Goal: Task Accomplishment & Management: Use online tool/utility

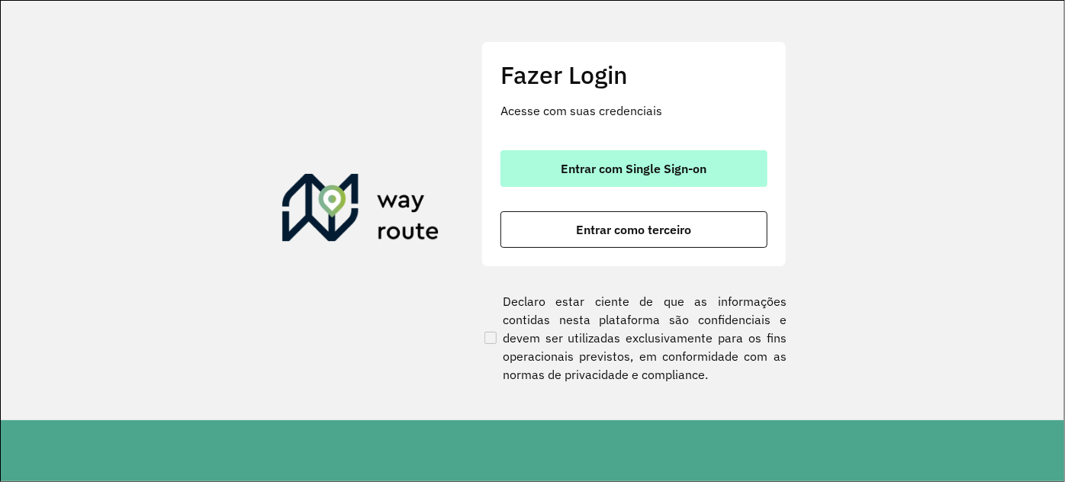
click at [614, 171] on span "Entrar com Single Sign-on" at bounding box center [635, 169] width 146 height 12
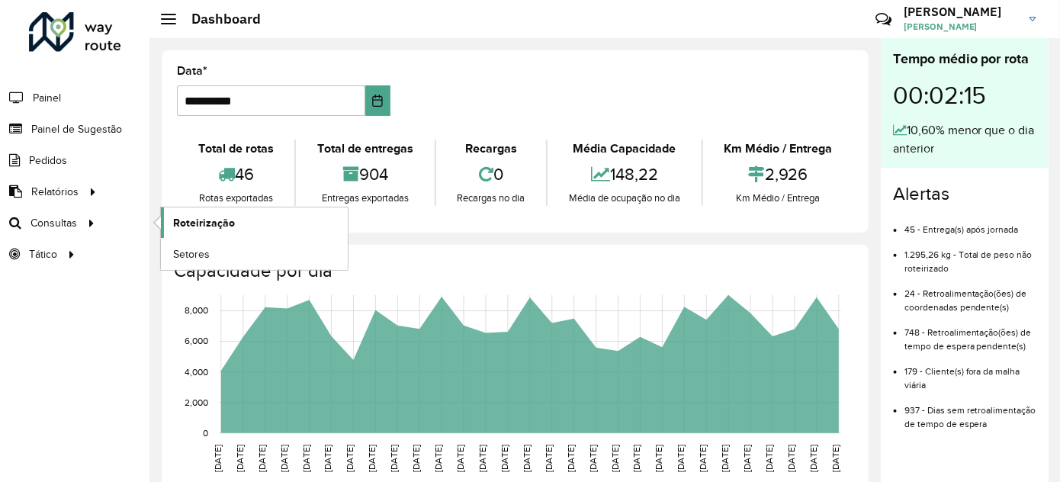
click at [189, 224] on span "Roteirização" at bounding box center [204, 223] width 62 height 16
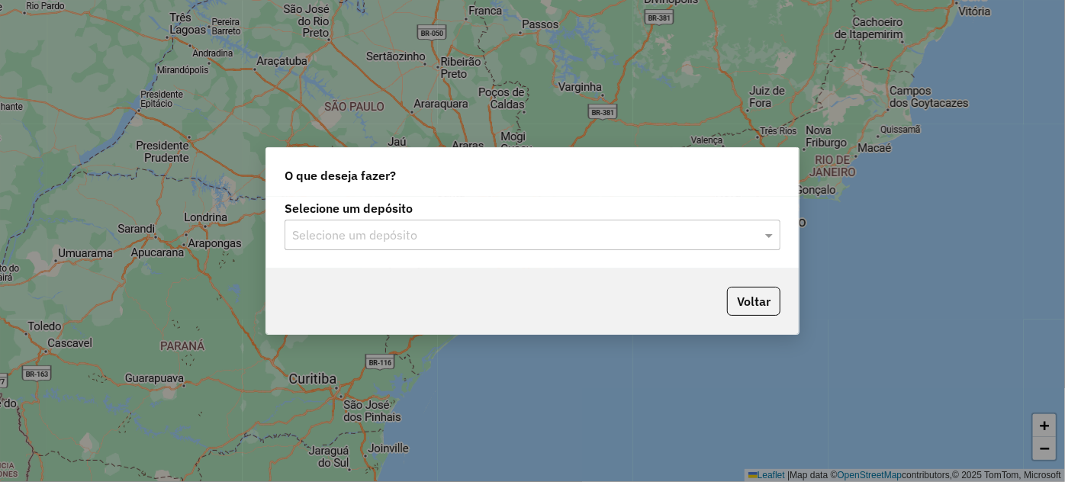
click at [458, 236] on input "text" at bounding box center [517, 236] width 450 height 18
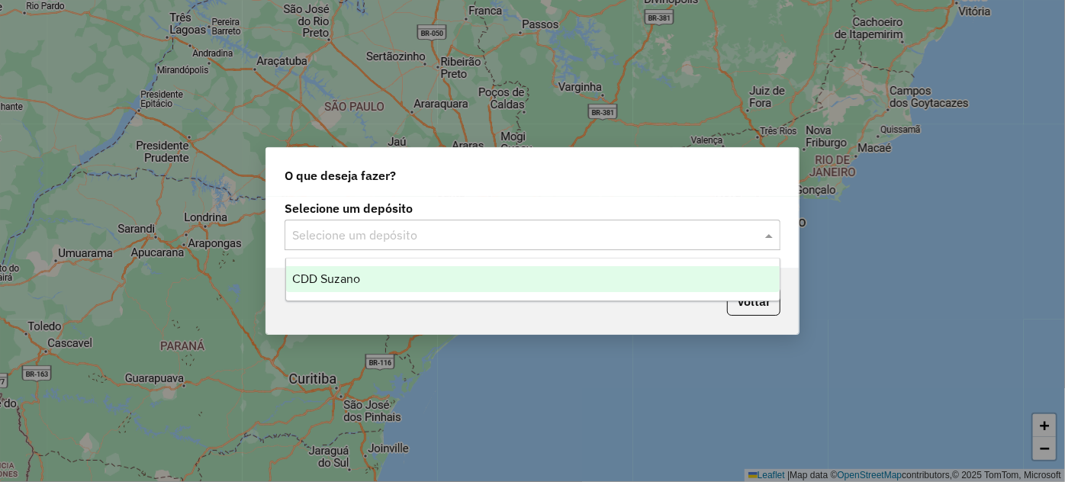
click at [356, 277] on span "CDD Suzano" at bounding box center [326, 278] width 68 height 13
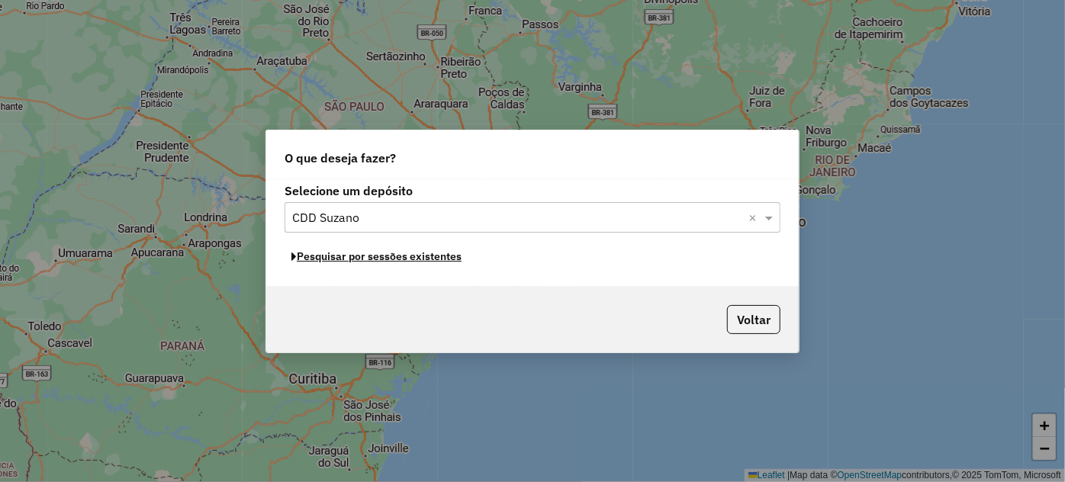
click at [371, 259] on button "Pesquisar por sessões existentes" at bounding box center [377, 257] width 184 height 24
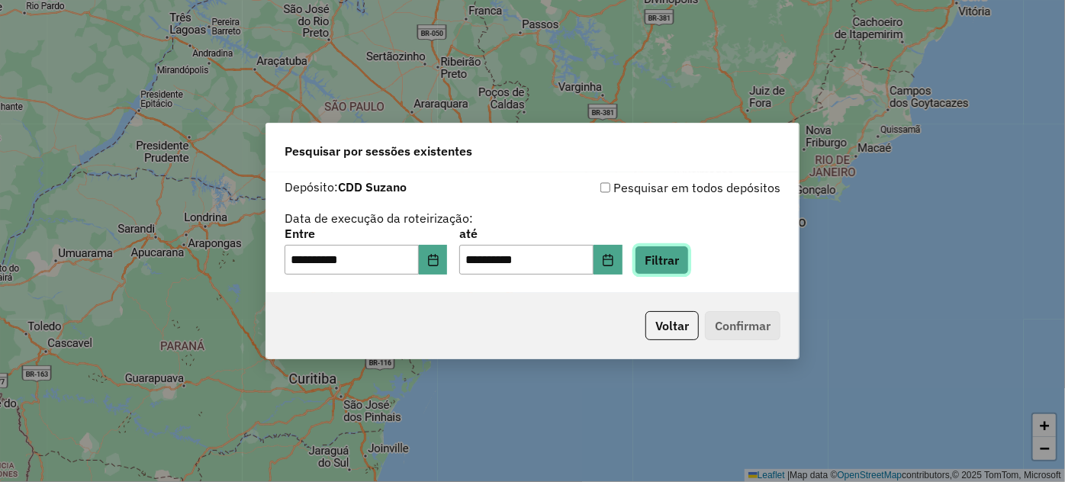
click at [662, 249] on button "Filtrar" at bounding box center [662, 260] width 54 height 29
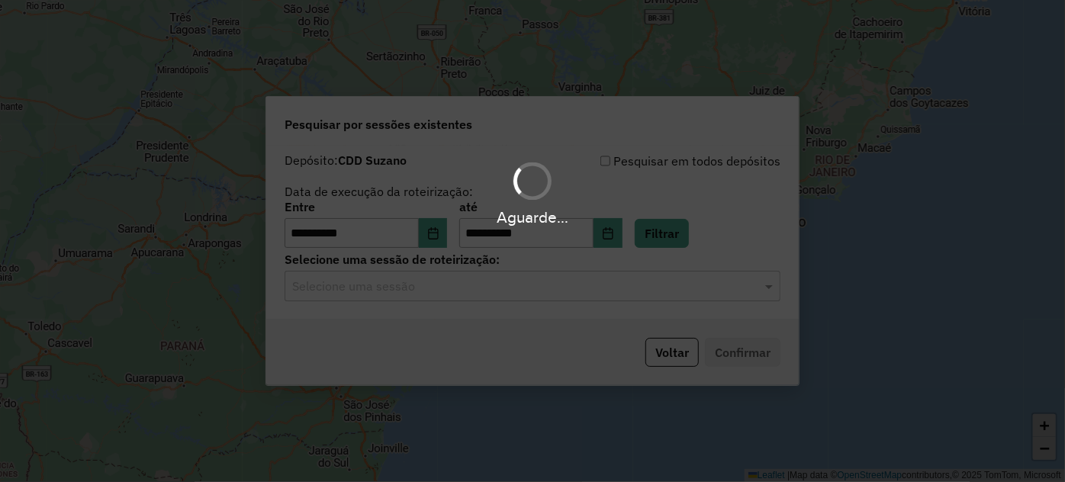
click at [559, 290] on input "text" at bounding box center [517, 287] width 450 height 18
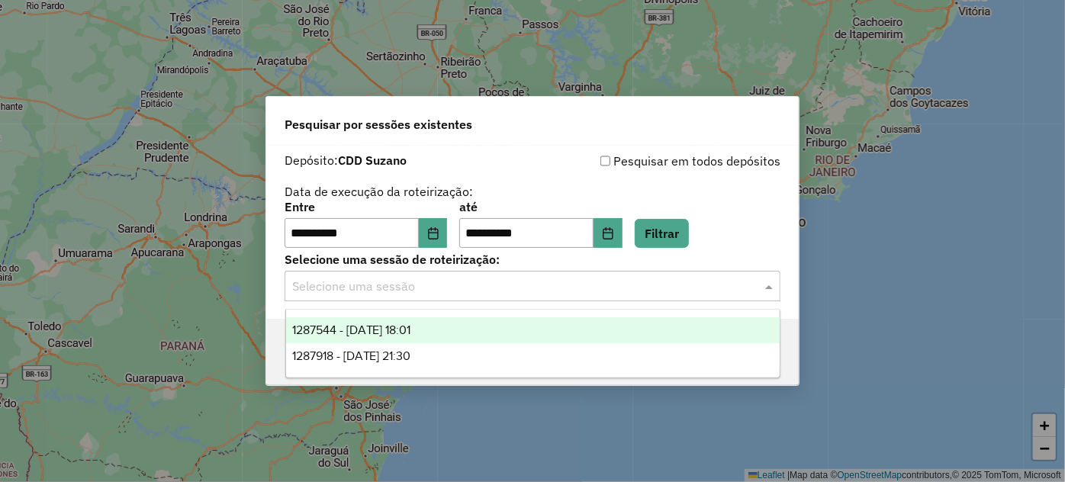
click at [492, 336] on div "1287544 - 03/10/2025 18:01" at bounding box center [533, 330] width 494 height 26
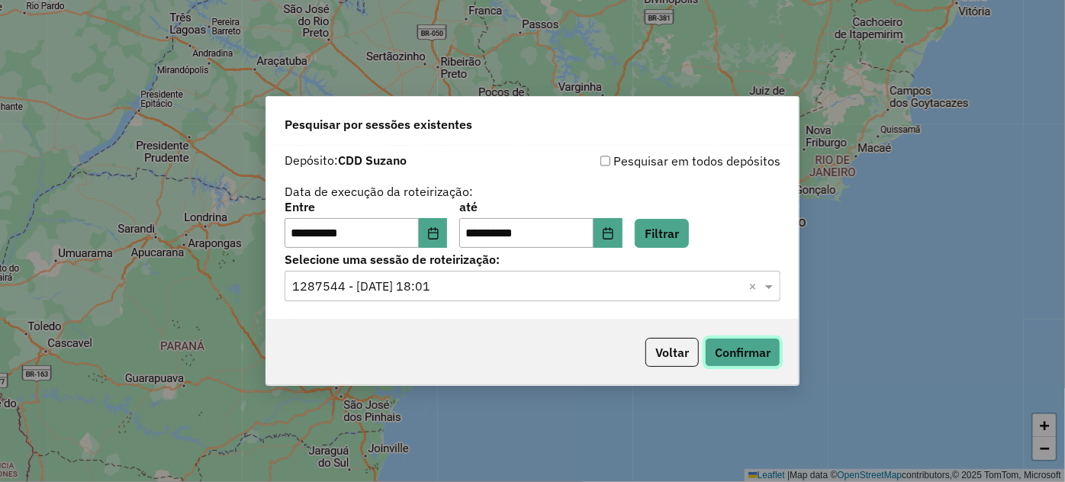
click at [767, 347] on button "Confirmar" at bounding box center [743, 352] width 76 height 29
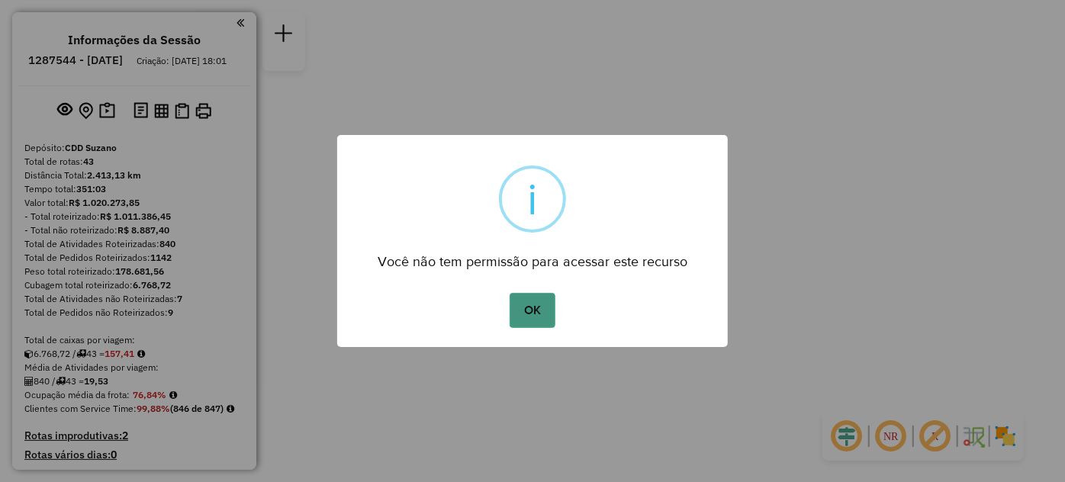
click at [538, 317] on button "OK" at bounding box center [532, 310] width 45 height 35
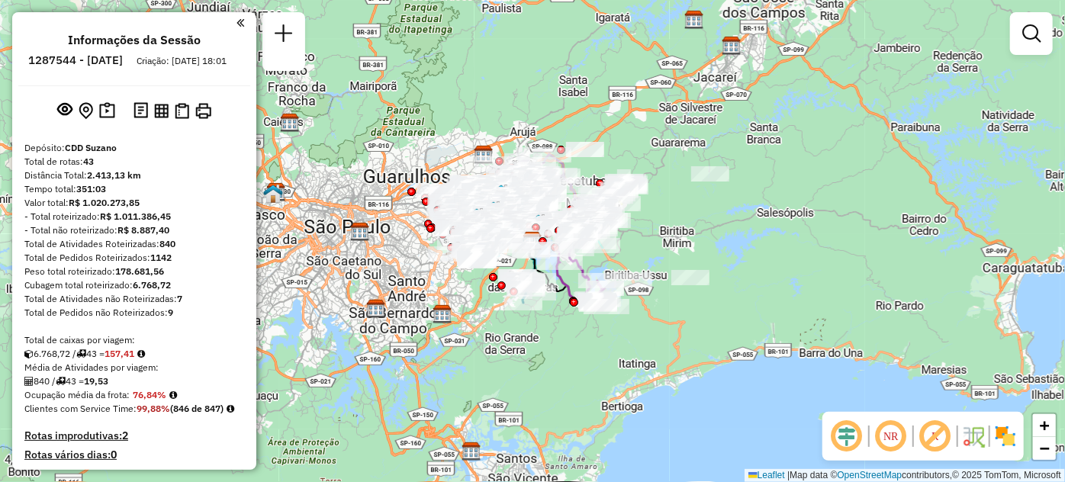
scroll to position [482, 0]
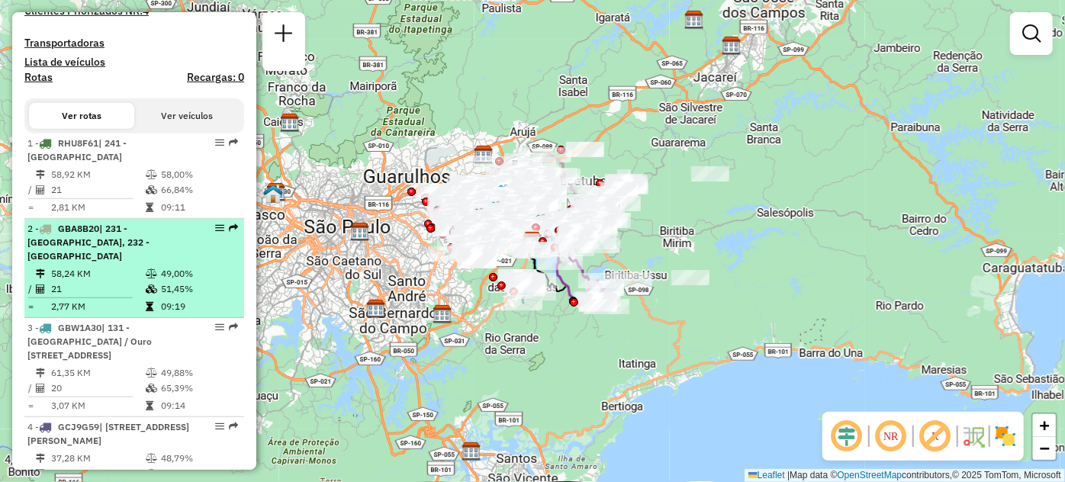
click at [150, 256] on div "2 - GBA8B20 | 231 - Jardim Etelvina, 232 - Lajeado" at bounding box center [108, 242] width 162 height 41
select select "**********"
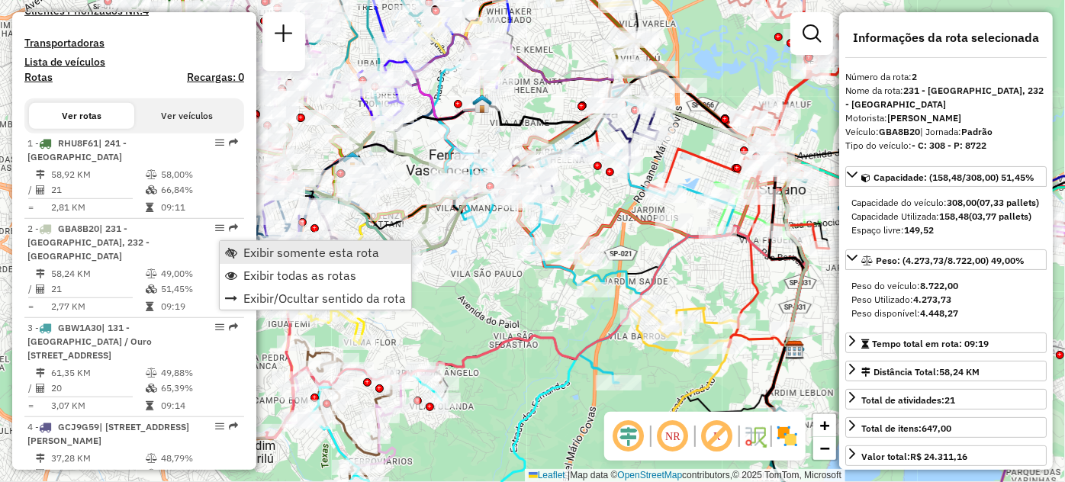
click at [232, 249] on span "Exibir somente esta rota" at bounding box center [231, 252] width 12 height 12
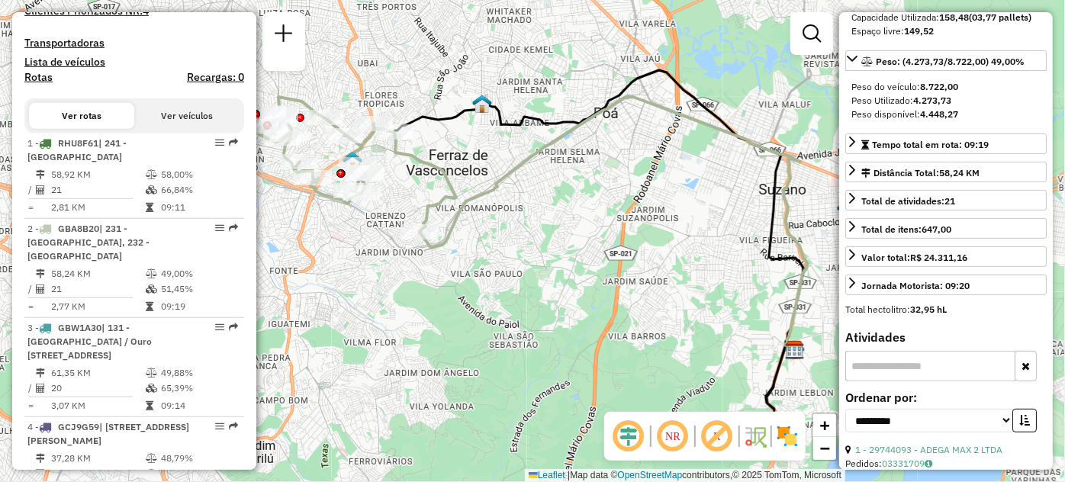
scroll to position [208, 0]
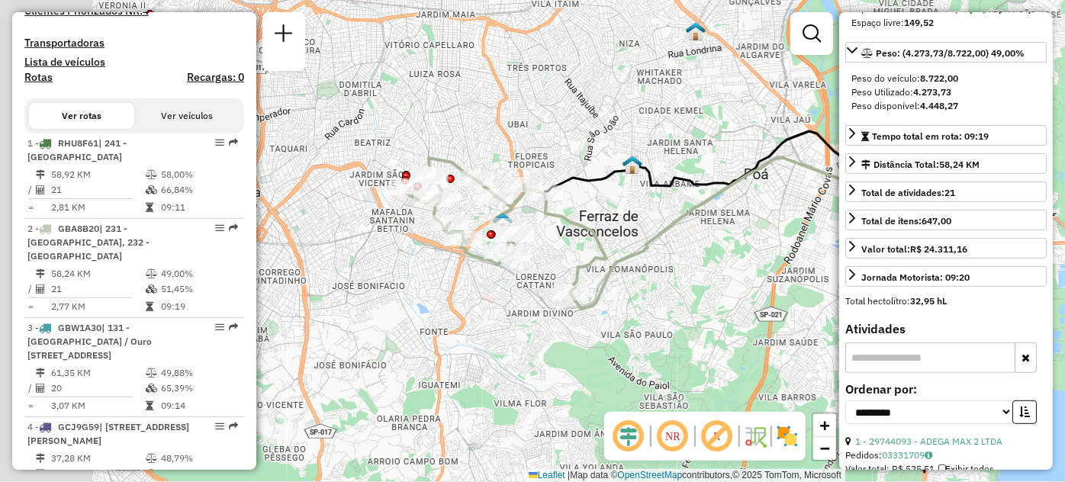
drag, startPoint x: 402, startPoint y: 276, endPoint x: 447, endPoint y: 294, distance: 48.6
click at [447, 294] on div "Janela de atendimento Grade de atendimento Capacidade Transportadoras Veículos …" at bounding box center [532, 241] width 1065 height 482
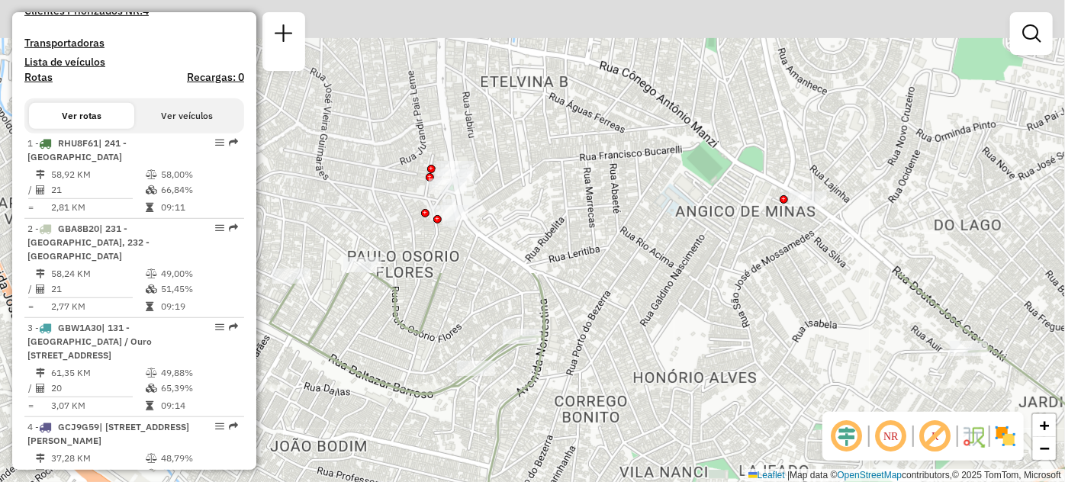
drag, startPoint x: 614, startPoint y: 224, endPoint x: 578, endPoint y: 417, distance: 197.2
click at [578, 417] on div "Janela de atendimento Grade de atendimento Capacidade Transportadoras Veículos …" at bounding box center [532, 241] width 1065 height 482
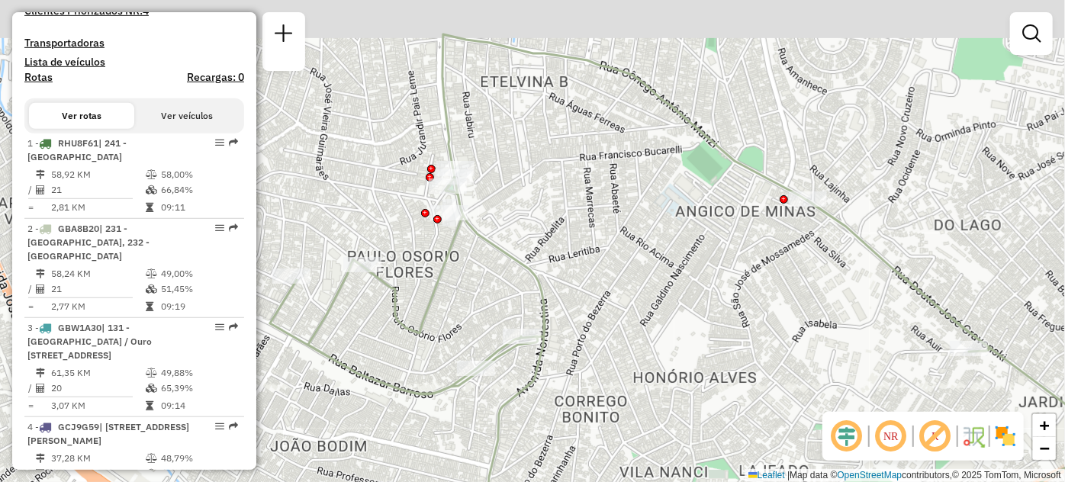
click at [578, 417] on div "Janela de atendimento Grade de atendimento Capacidade Transportadoras Veículos …" at bounding box center [532, 241] width 1065 height 482
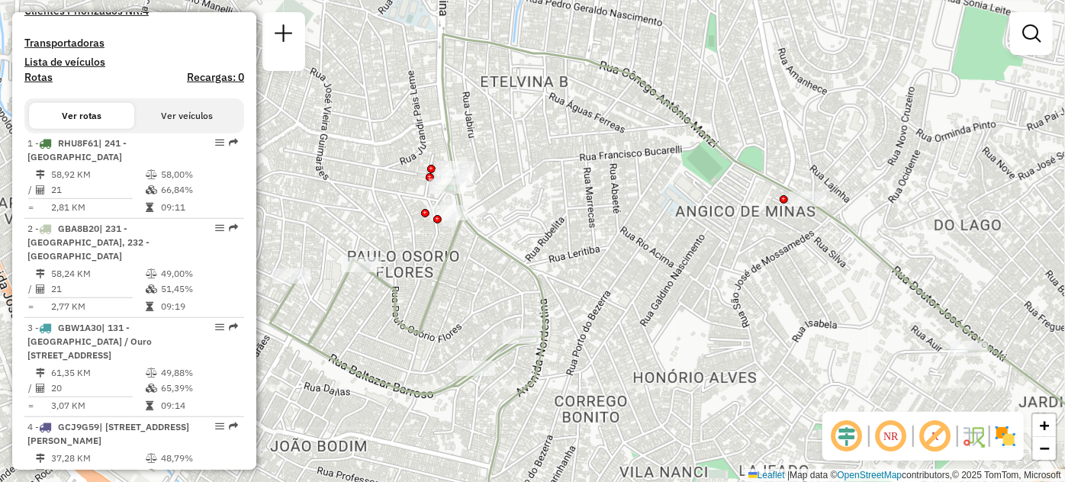
click at [549, 198] on div "Janela de atendimento Grade de atendimento Capacidade Transportadoras Veículos …" at bounding box center [532, 241] width 1065 height 482
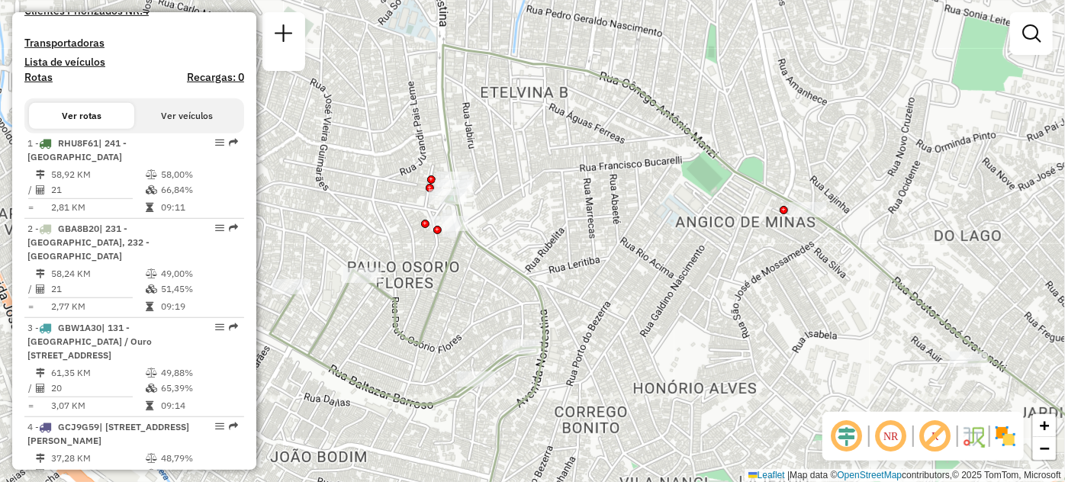
drag, startPoint x: 549, startPoint y: 211, endPoint x: 551, endPoint y: 233, distance: 22.2
click at [549, 214] on div "Janela de atendimento Grade de atendimento Capacidade Transportadoras Veículos …" at bounding box center [532, 241] width 1065 height 482
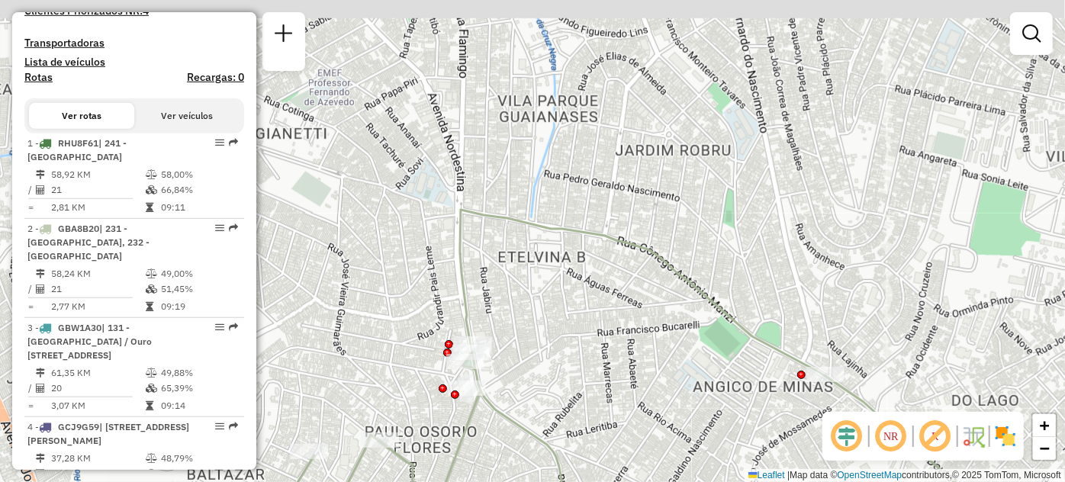
drag, startPoint x: 551, startPoint y: 233, endPoint x: 568, endPoint y: 396, distance: 163.4
click at [568, 396] on div "Janela de atendimento Grade de atendimento Capacidade Transportadoras Veículos …" at bounding box center [532, 241] width 1065 height 482
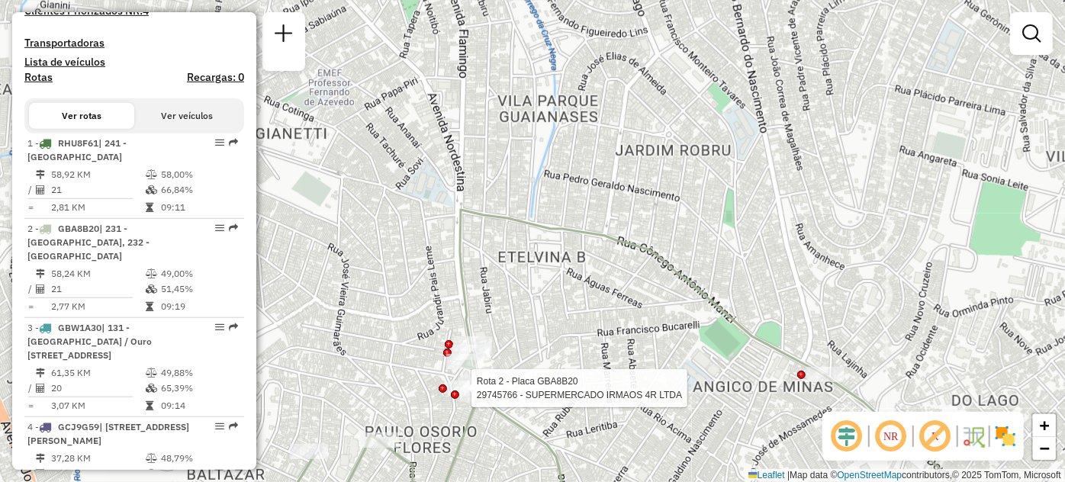
click at [456, 391] on div at bounding box center [455, 395] width 8 height 8
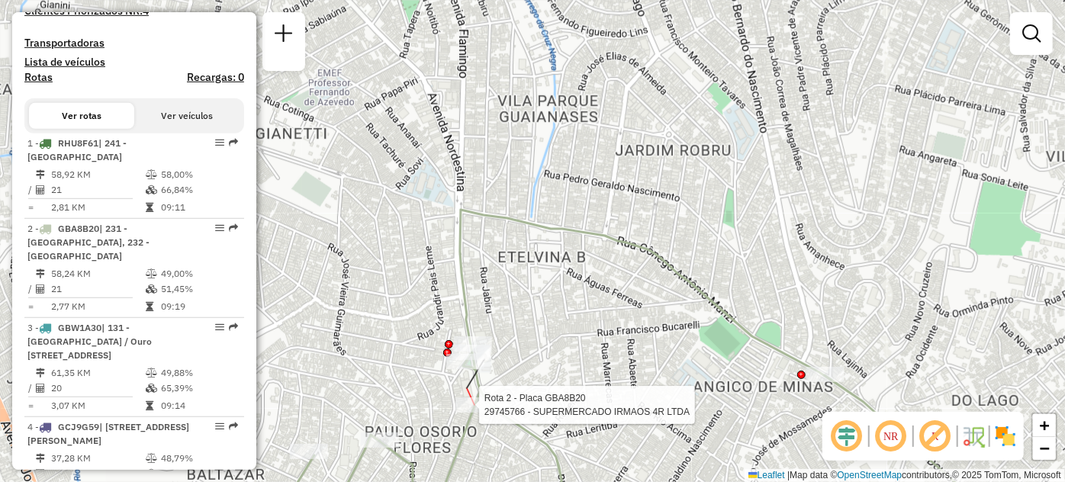
select select "**********"
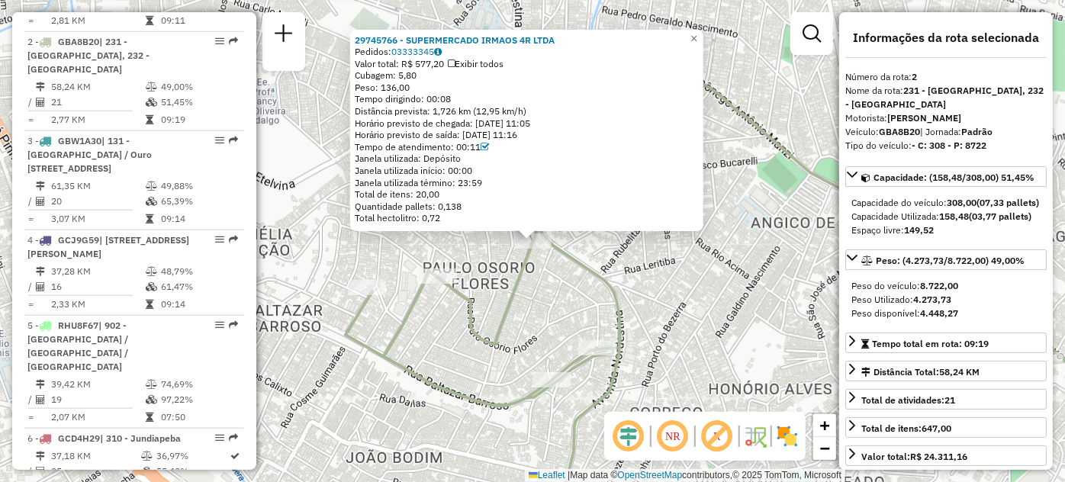
scroll to position [702, 0]
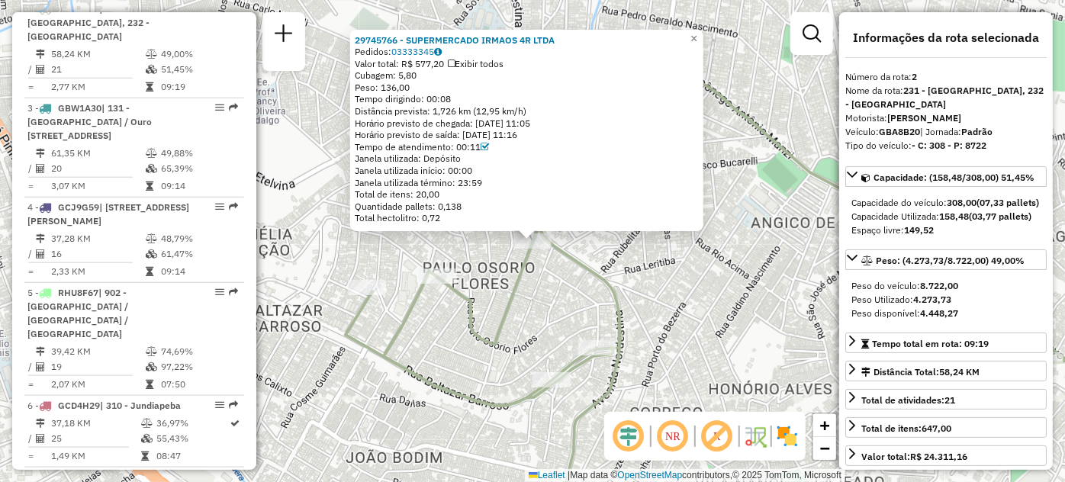
click at [476, 152] on div "Tempo de atendimento: 00:11" at bounding box center [527, 147] width 344 height 12
click at [480, 150] on div "Tempo de atendimento: 00:11" at bounding box center [527, 147] width 344 height 12
click at [474, 151] on div "Tempo de atendimento: 00:11" at bounding box center [527, 147] width 344 height 12
click at [476, 151] on div "Tempo de atendimento: 00:11" at bounding box center [527, 147] width 344 height 12
copy div "Tempo de atendimento: 00:11"
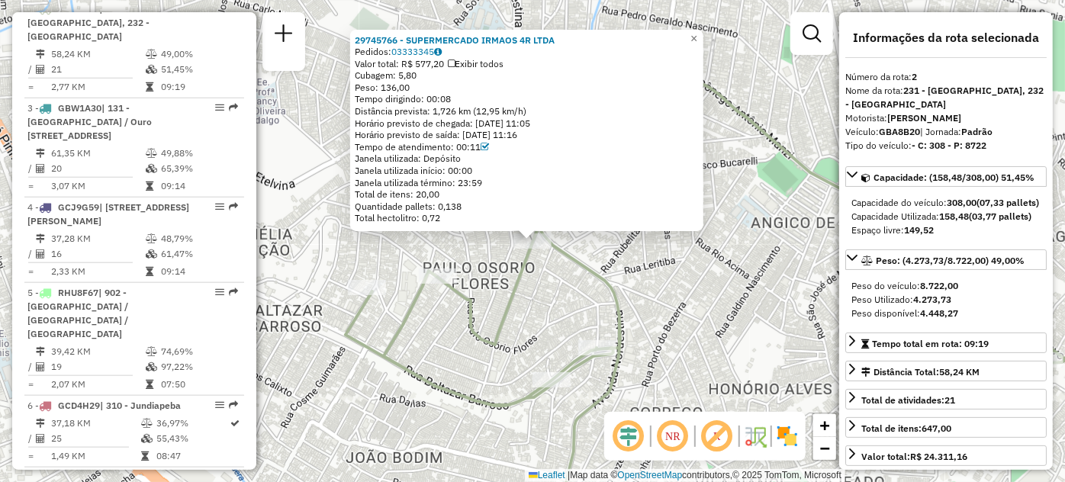
drag, startPoint x: 484, startPoint y: 150, endPoint x: 360, endPoint y: 147, distance: 123.6
click at [360, 147] on div "Tempo de atendimento: 00:11" at bounding box center [527, 147] width 344 height 12
click at [179, 471] on div "7 - GBP4B40 | 203 - Jardim Santiago" at bounding box center [108, 484] width 162 height 27
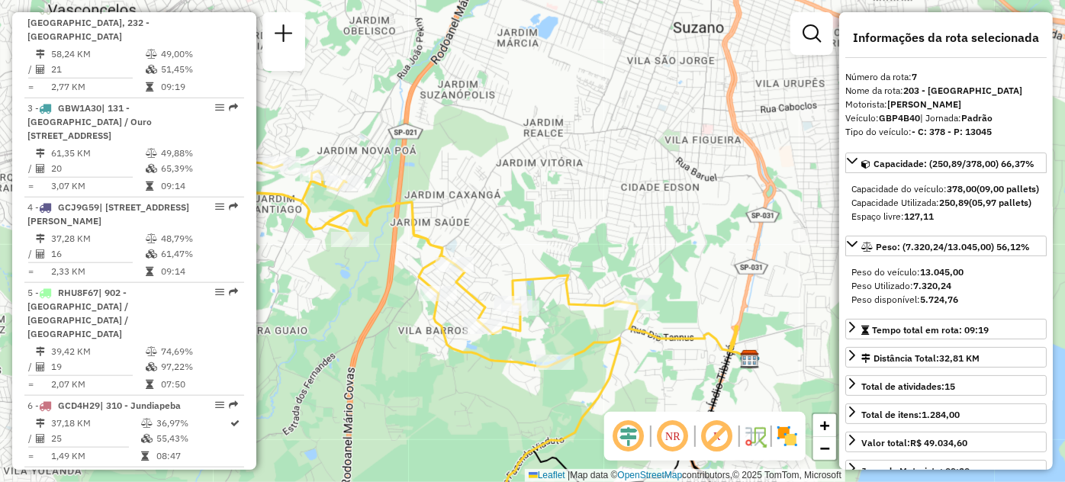
drag, startPoint x: 483, startPoint y: 220, endPoint x: 702, endPoint y: 268, distance: 224.0
click at [690, 266] on div "Janela de atendimento Grade de atendimento Capacidade Transportadoras Veículos …" at bounding box center [532, 241] width 1065 height 482
click at [702, 268] on div "Janela de atendimento Grade de atendimento Capacidade Transportadoras Veículos …" at bounding box center [532, 241] width 1065 height 482
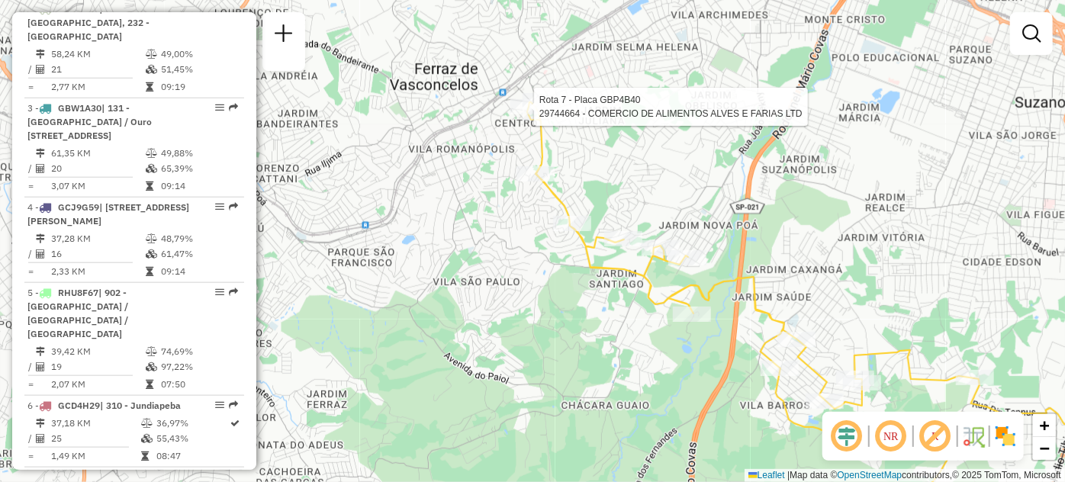
select select "**********"
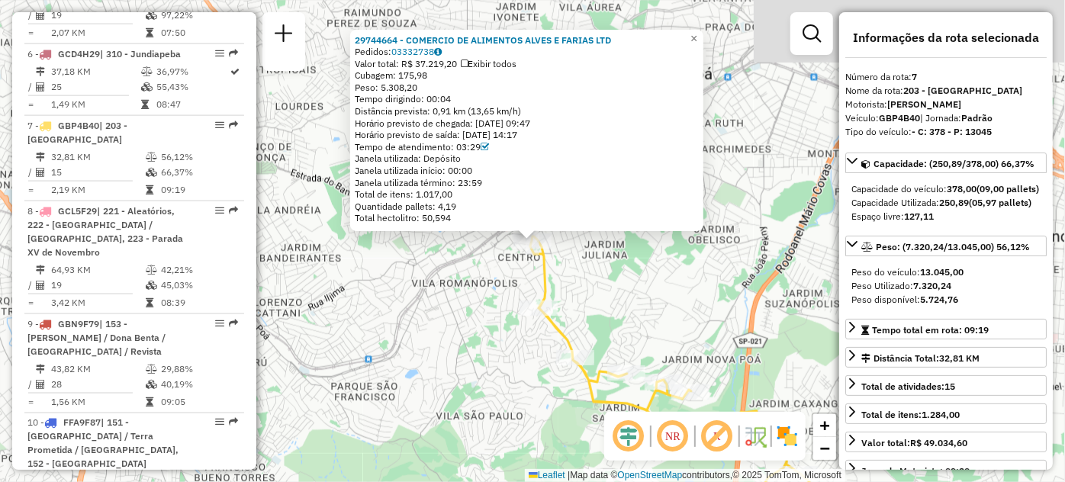
scroll to position [1141, 0]
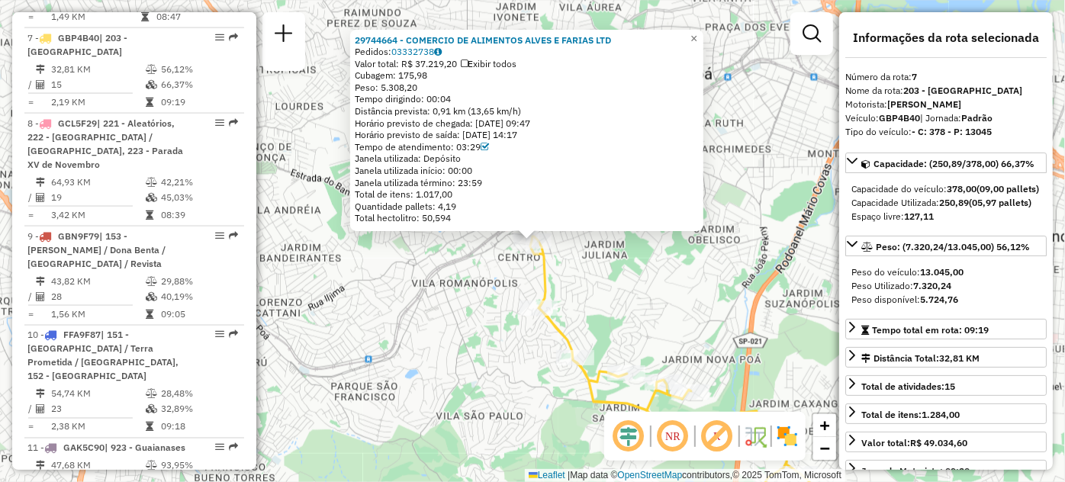
click at [481, 147] on div "Tempo de atendimento: 03:29" at bounding box center [527, 147] width 344 height 12
copy div "Tempo de atendimento: 03:29"
drag, startPoint x: 482, startPoint y: 146, endPoint x: 358, endPoint y: 143, distance: 124.4
click at [358, 143] on div "29744664 - COMERCIO DE ALIMENTOS ALVES E FARIAS LTD Pedidos: 03332738 Valor tot…" at bounding box center [526, 131] width 353 height 202
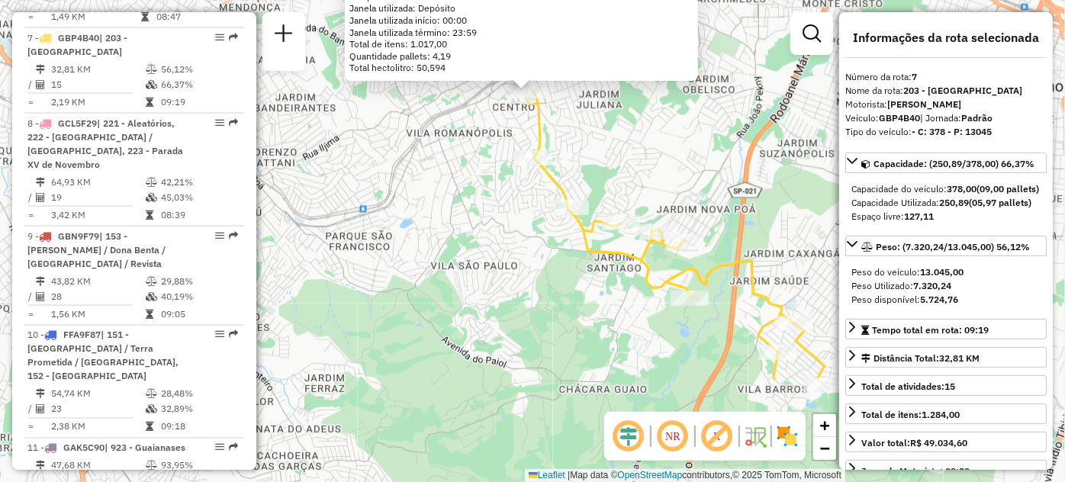
click at [709, 188] on div "29744664 - COMERCIO DE ALIMENTOS ALVES E FARIAS LTD Pedidos: 03332738 Valor tot…" at bounding box center [532, 241] width 1065 height 482
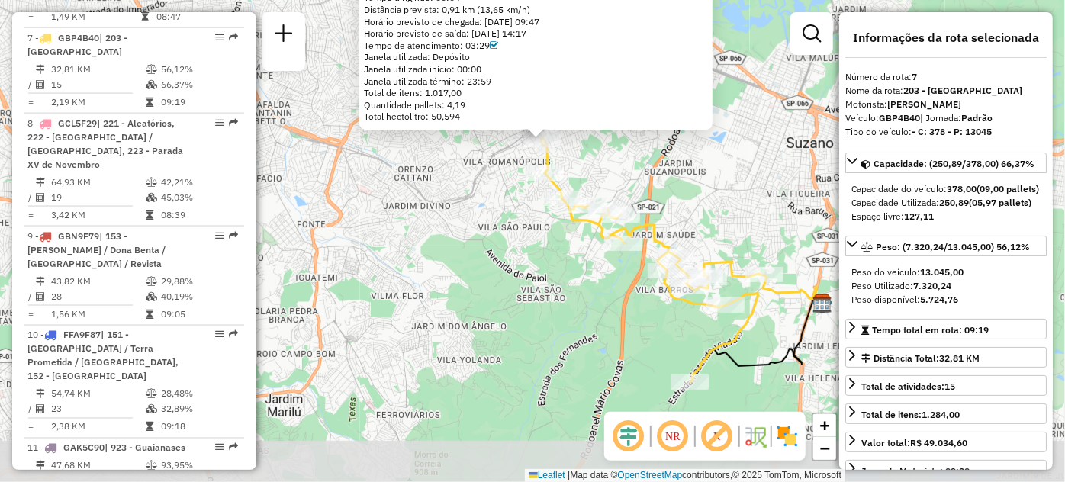
drag, startPoint x: 703, startPoint y: 365, endPoint x: 614, endPoint y: 280, distance: 123.0
click at [613, 282] on div "29744664 - COMERCIO DE ALIMENTOS ALVES E FARIAS LTD Pedidos: 03332738 Valor tot…" at bounding box center [532, 241] width 1065 height 482
